Goal: Task Accomplishment & Management: Manage account settings

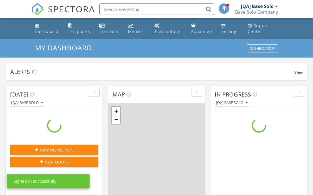
scroll to position [522, 313]
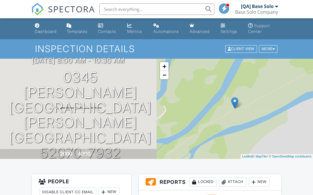
scroll to position [140, 0]
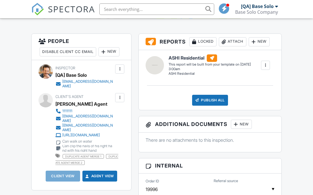
click at [120, 97] on div at bounding box center [120, 98] width 6 height 6
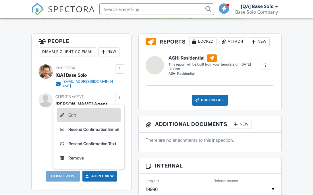
click at [87, 115] on li "Edit" at bounding box center [89, 115] width 64 height 14
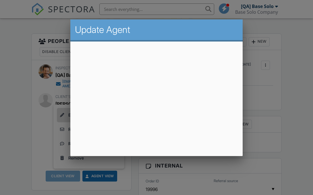
scroll to position [13, 0]
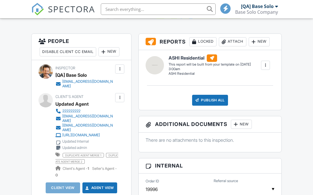
scroll to position [140, 0]
click at [120, 97] on div at bounding box center [120, 98] width 6 height 6
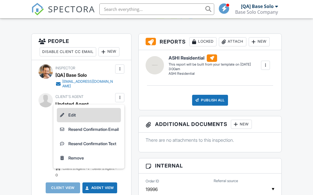
click at [87, 115] on li "Edit" at bounding box center [89, 115] width 64 height 14
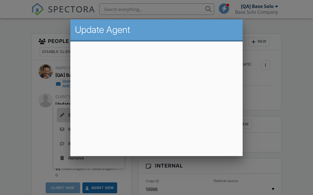
scroll to position [13, 0]
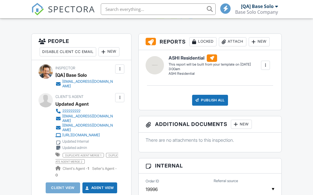
scroll to position [140, 0]
click at [120, 97] on div at bounding box center [120, 98] width 6 height 6
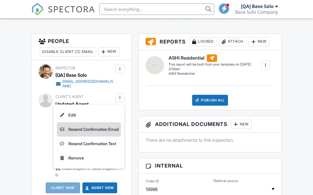
click at [87, 129] on li "Resend Confirmation Email" at bounding box center [89, 129] width 64 height 14
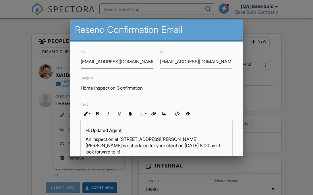
click at [196, 62] on input "updated@email.com" at bounding box center [196, 62] width 72 height 14
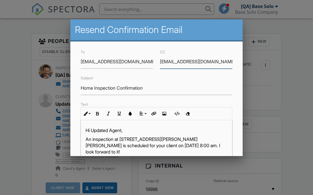
click at [196, 62] on input "updated@email.com" at bounding box center [196, 62] width 72 height 14
click at [156, 88] on input "Home Inspection Confirmation" at bounding box center [156, 88] width 151 height 14
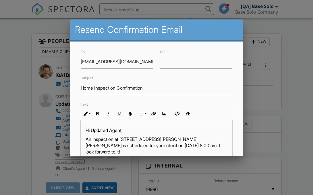
click at [156, 88] on input "Home Inspection Confirmation" at bounding box center [156, 88] width 151 height 14
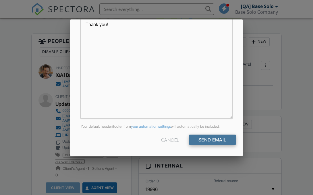
click at [212, 140] on input "Send Email" at bounding box center [212, 140] width 46 height 10
type input "Resend Confirmation Client's Agent"
click at [212, 140] on input "Send Email" at bounding box center [212, 140] width 46 height 10
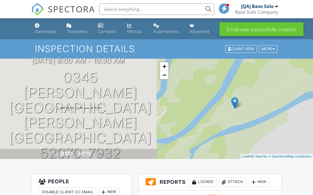
scroll to position [140, 0]
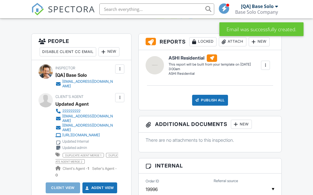
click at [120, 97] on div at bounding box center [120, 98] width 6 height 6
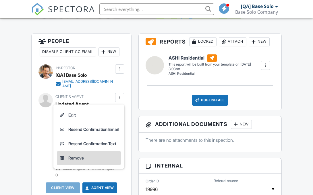
click at [87, 158] on li "Remove" at bounding box center [89, 158] width 64 height 14
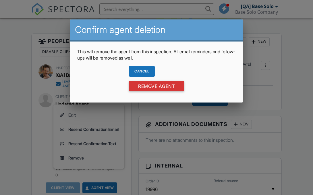
click at [141, 71] on div "Cancel" at bounding box center [142, 71] width 26 height 11
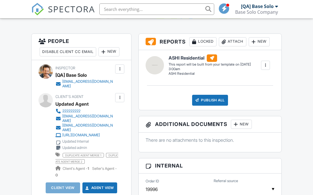
click at [120, 97] on div at bounding box center [120, 98] width 6 height 6
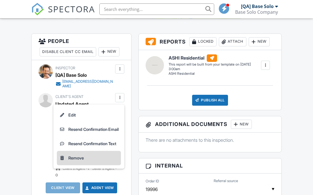
click at [87, 158] on li "Remove" at bounding box center [89, 158] width 64 height 14
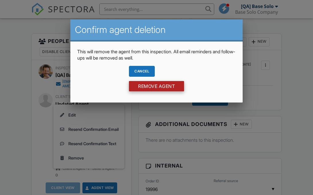
click at [156, 86] on input "Remove Agent" at bounding box center [156, 86] width 55 height 10
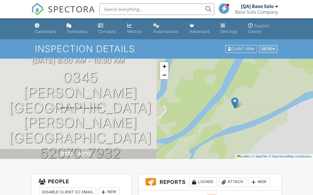
click at [267, 49] on div "More" at bounding box center [268, 49] width 19 height 8
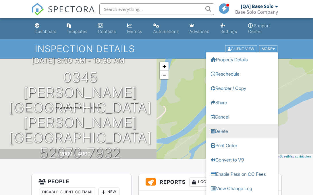
click at [242, 131] on link "Delete" at bounding box center [242, 131] width 72 height 14
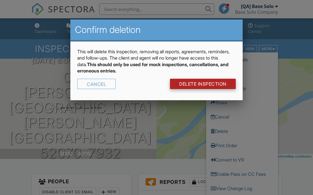
click at [202, 84] on link "DELETE Inspection" at bounding box center [203, 84] width 66 height 10
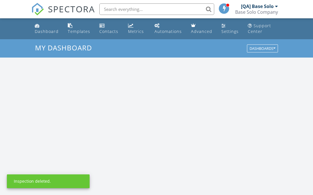
scroll to position [522, 313]
